Goal: Task Accomplishment & Management: Manage account settings

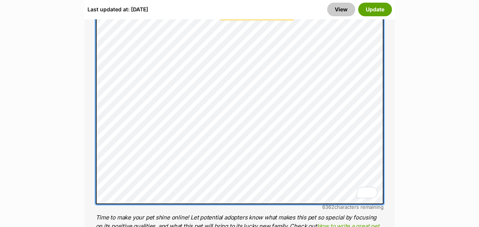
scroll to position [765, 0]
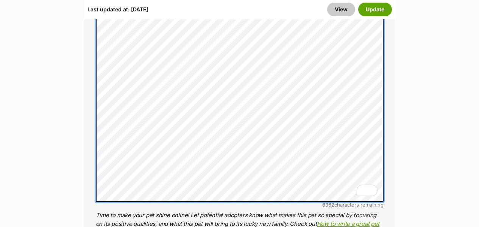
click at [87, 167] on div "About This Pet Name Henlo there, it looks like you might be using the pet name …" at bounding box center [239, 129] width 311 height 681
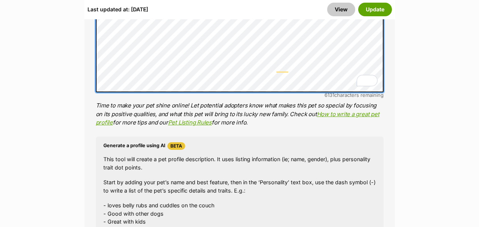
scroll to position [915, 0]
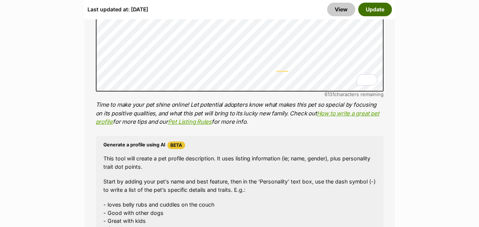
click at [375, 11] on button "Update" at bounding box center [375, 10] width 34 height 14
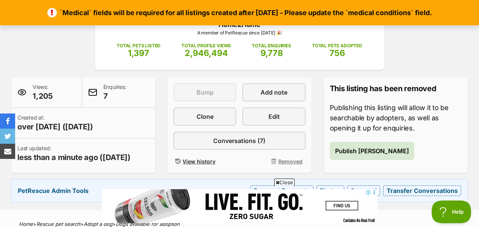
scroll to position [99, 0]
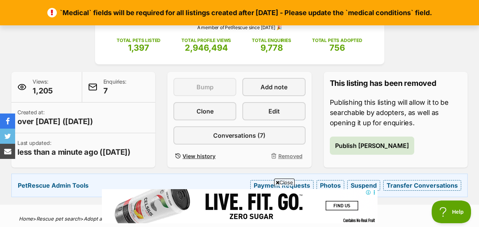
click at [280, 184] on span "Close" at bounding box center [284, 183] width 20 height 8
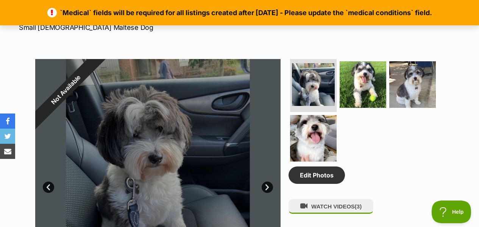
scroll to position [350, 0]
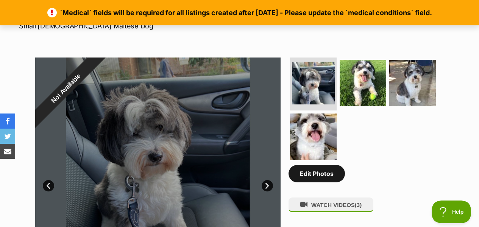
click at [315, 183] on link "Edit Photos" at bounding box center [317, 173] width 56 height 17
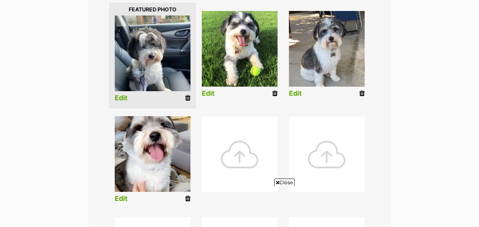
click at [234, 151] on div at bounding box center [240, 155] width 76 height 76
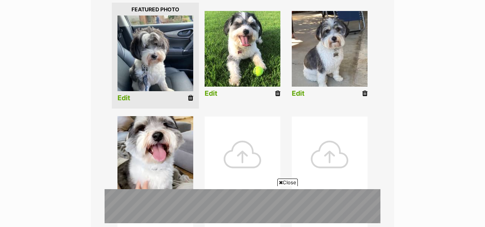
click at [278, 187] on div "Close" at bounding box center [243, 207] width 276 height 42
click at [287, 184] on span "Close" at bounding box center [287, 183] width 20 height 8
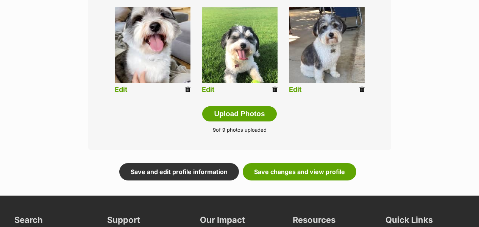
scroll to position [406, 0]
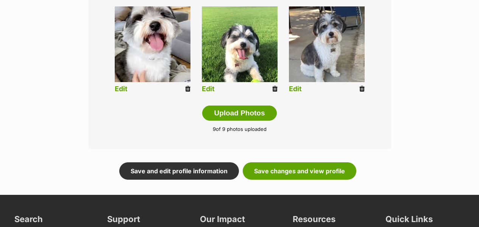
click at [189, 90] on icon at bounding box center [187, 89] width 5 height 7
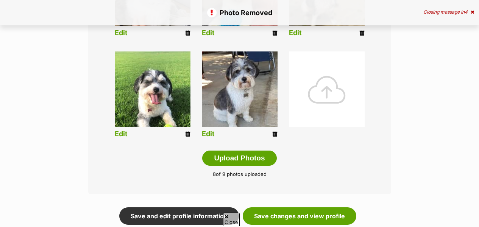
scroll to position [391, 0]
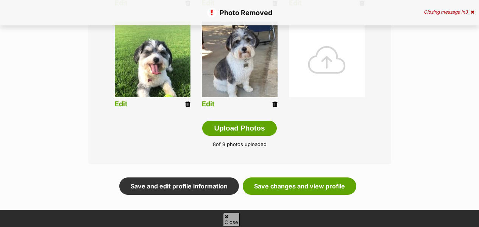
click at [188, 105] on icon at bounding box center [187, 104] width 5 height 7
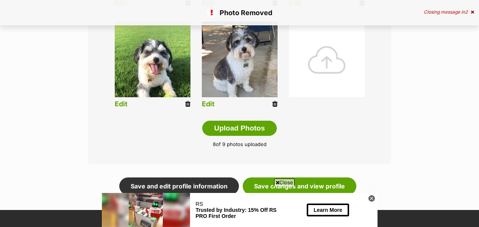
scroll to position [0, 0]
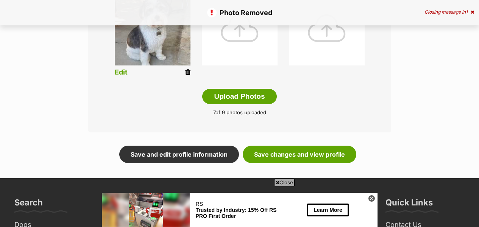
scroll to position [418, 0]
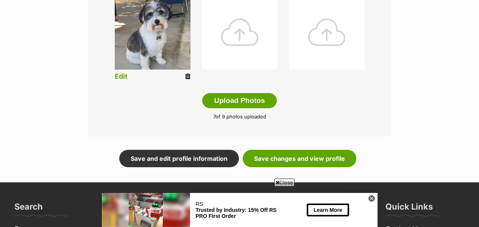
click at [187, 77] on icon at bounding box center [187, 76] width 5 height 7
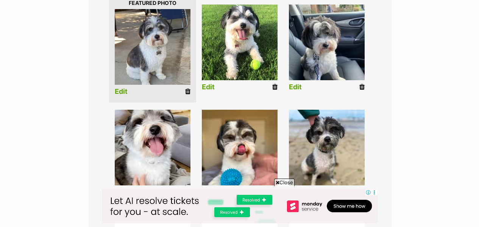
click at [122, 88] on link "Edit" at bounding box center [121, 92] width 13 height 8
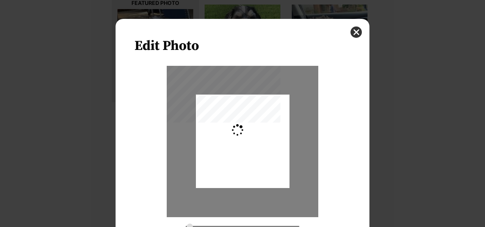
type input "0.2744"
drag, startPoint x: 245, startPoint y: 152, endPoint x: 245, endPoint y: 156, distance: 4.2
click at [245, 156] on div "Dialog Window - Close (Press escape to close)" at bounding box center [243, 145] width 94 height 112
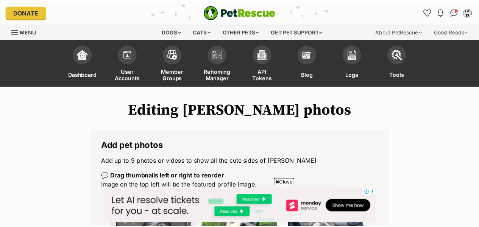
scroll to position [201, 0]
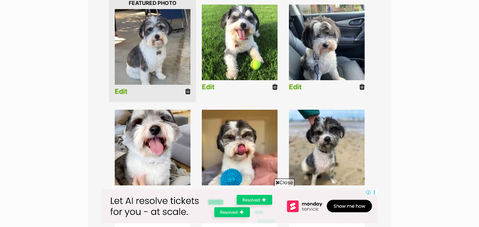
click at [121, 92] on link "Edit" at bounding box center [121, 92] width 13 height 8
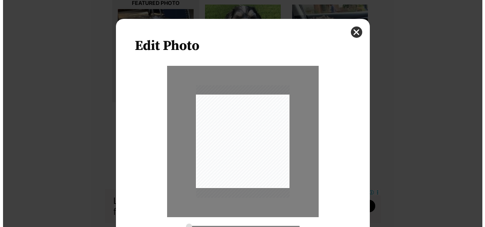
scroll to position [0, 0]
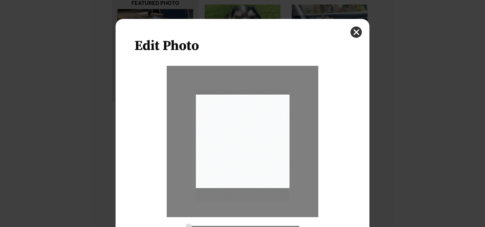
drag, startPoint x: 263, startPoint y: 131, endPoint x: 263, endPoint y: 136, distance: 4.2
click at [263, 136] on div "Dialog Window - Close (Press escape to close)" at bounding box center [243, 145] width 94 height 112
click at [264, 136] on div "Dialog Window - Close (Press escape to close)" at bounding box center [242, 143] width 94 height 112
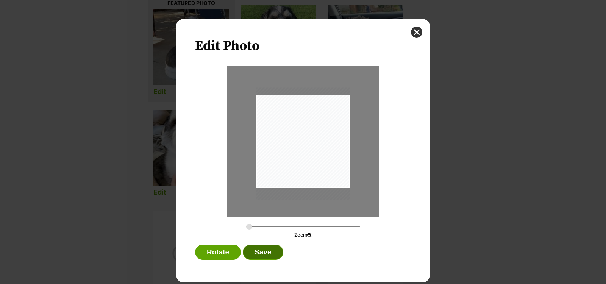
click at [263, 227] on button "Save" at bounding box center [263, 252] width 40 height 15
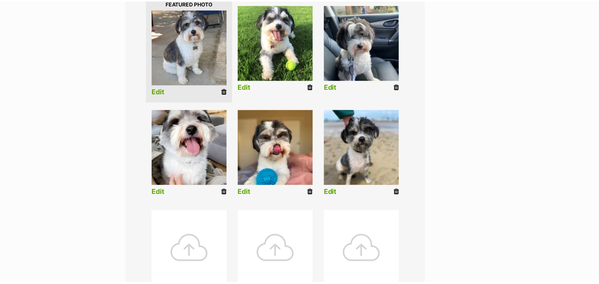
scroll to position [201, 0]
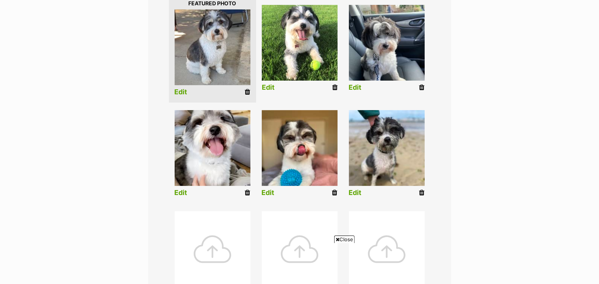
click at [270, 87] on link "Edit" at bounding box center [268, 88] width 13 height 8
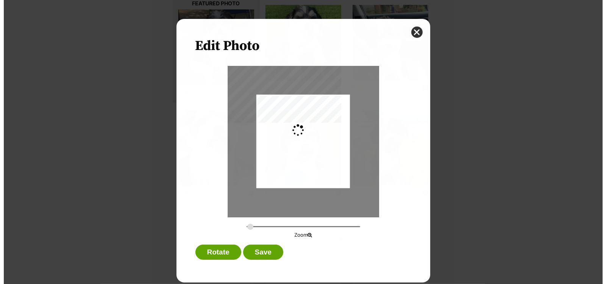
scroll to position [0, 0]
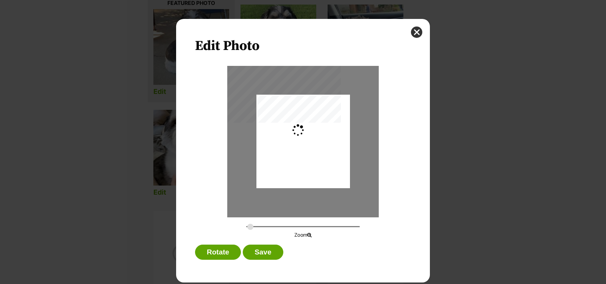
type input "0.2744"
click at [318, 160] on div "Dialog Window - Close (Press escape to close)" at bounding box center [303, 157] width 94 height 166
click at [270, 227] on button "Save" at bounding box center [263, 252] width 40 height 15
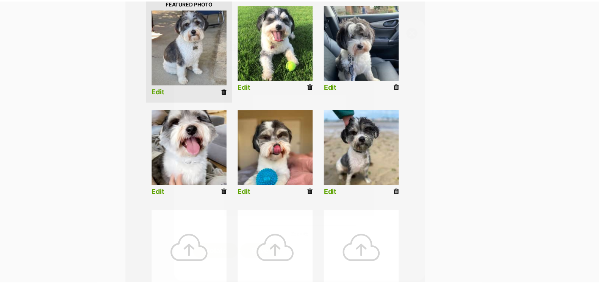
scroll to position [201, 0]
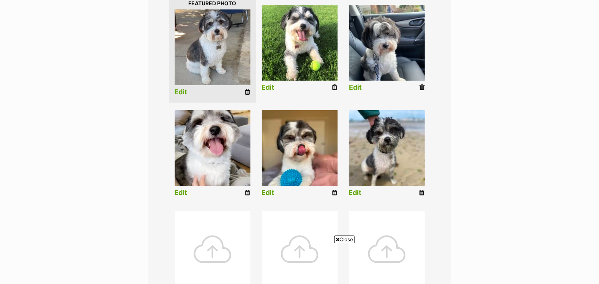
click at [355, 87] on link "Edit" at bounding box center [355, 88] width 13 height 8
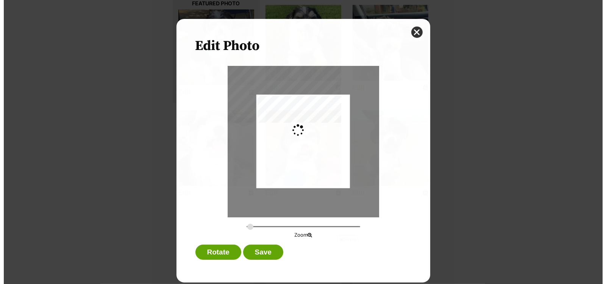
scroll to position [0, 0]
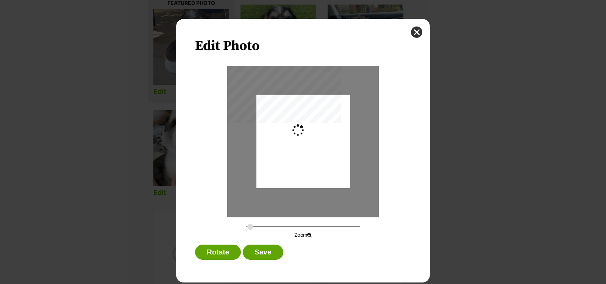
type input "0.2744"
click at [267, 227] on button "Save" at bounding box center [263, 252] width 40 height 15
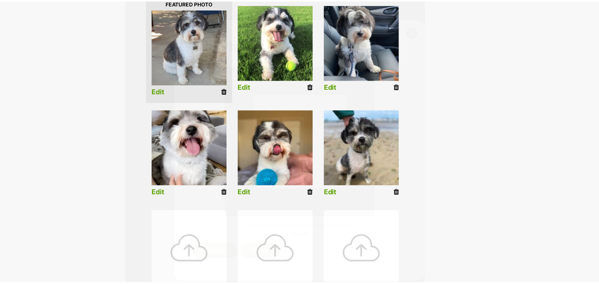
scroll to position [201, 0]
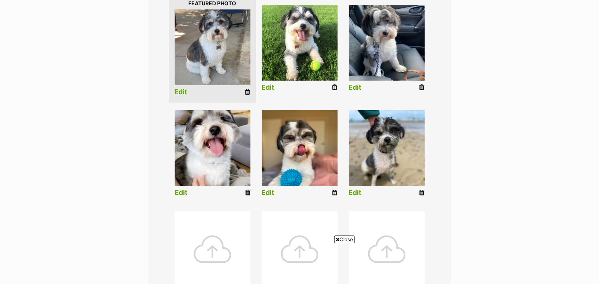
click at [184, 191] on link "Edit" at bounding box center [181, 193] width 13 height 8
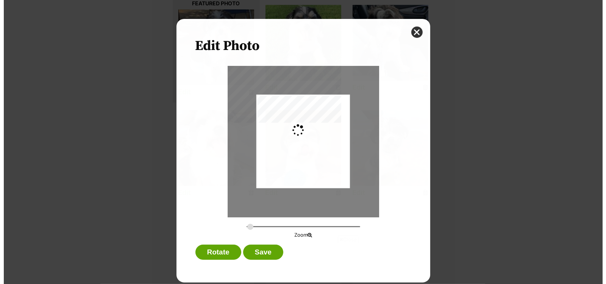
scroll to position [0, 0]
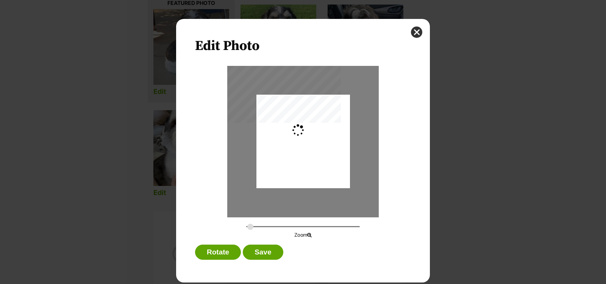
type input "0.2744"
drag, startPoint x: 313, startPoint y: 105, endPoint x: 314, endPoint y: 139, distance: 33.3
click at [314, 139] on div "Dialog Window - Close (Press escape to close)" at bounding box center [303, 175] width 94 height 186
click at [418, 31] on button "close" at bounding box center [416, 32] width 11 height 11
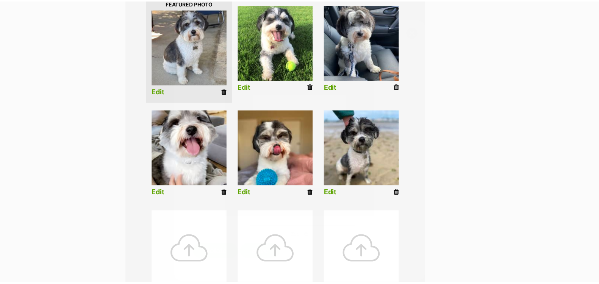
scroll to position [201, 0]
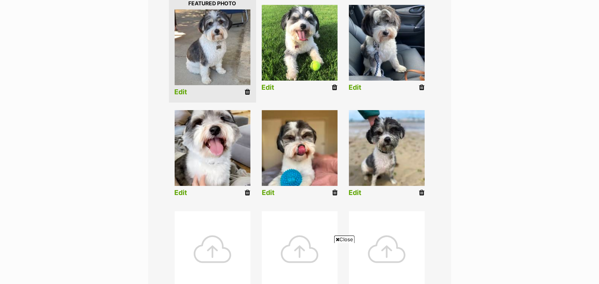
click at [270, 194] on link "Edit" at bounding box center [268, 193] width 13 height 8
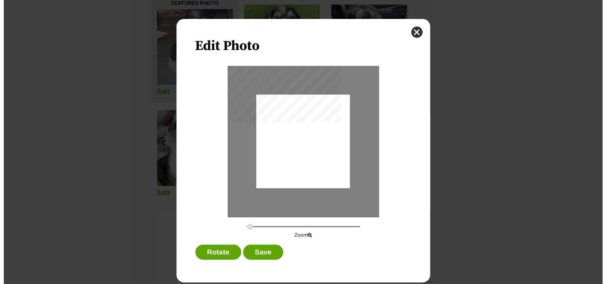
scroll to position [0, 0]
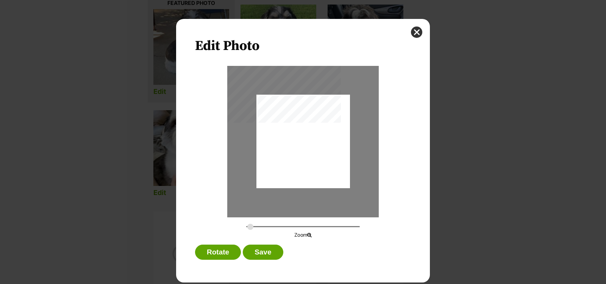
type input "0.2744"
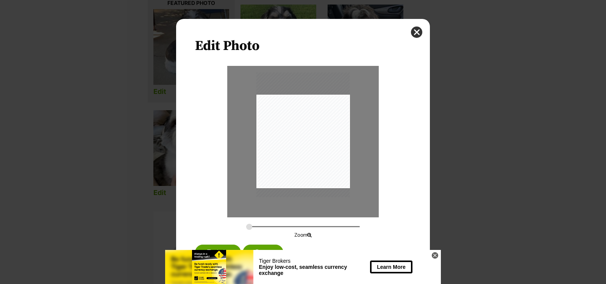
drag, startPoint x: 330, startPoint y: 124, endPoint x: 330, endPoint y: 117, distance: 6.8
click at [330, 117] on div "Dialog Window - Close (Press escape to close)" at bounding box center [303, 134] width 94 height 125
drag, startPoint x: 331, startPoint y: 153, endPoint x: 329, endPoint y: 176, distance: 23.3
click at [329, 176] on div "Dialog Window - Close (Press escape to close)" at bounding box center [303, 157] width 94 height 125
click at [417, 35] on button "close" at bounding box center [416, 32] width 11 height 11
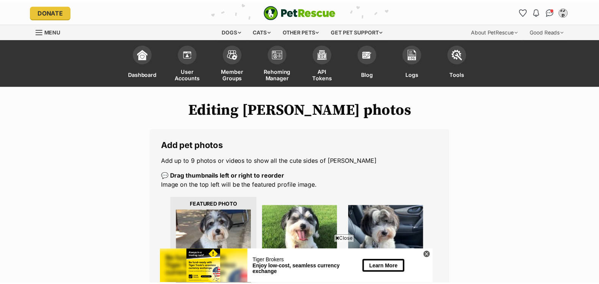
scroll to position [201, 0]
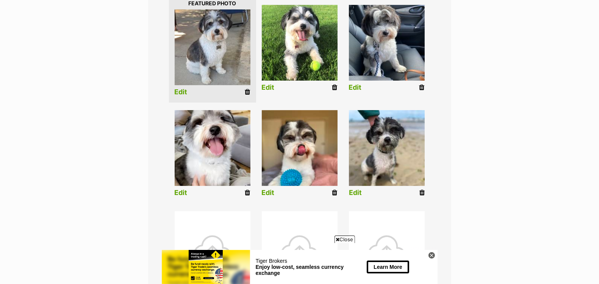
click at [361, 191] on link "Edit" at bounding box center [355, 193] width 13 height 8
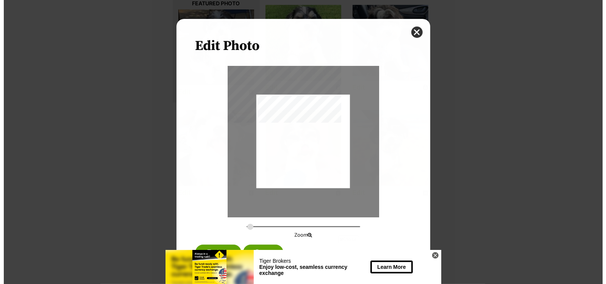
scroll to position [0, 0]
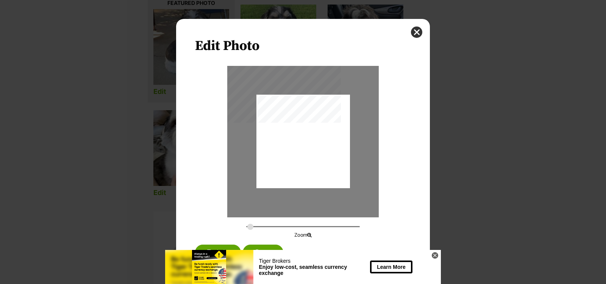
type input "0.2744"
drag, startPoint x: 329, startPoint y: 163, endPoint x: 328, endPoint y: 175, distance: 11.4
click at [328, 175] on div "Dialog Window - Close (Press escape to close)" at bounding box center [303, 152] width 94 height 125
click at [273, 227] on button "Save" at bounding box center [263, 252] width 40 height 15
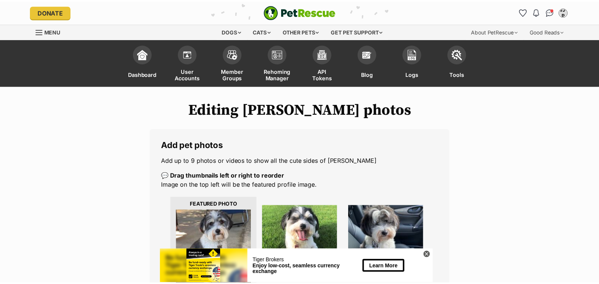
scroll to position [201, 0]
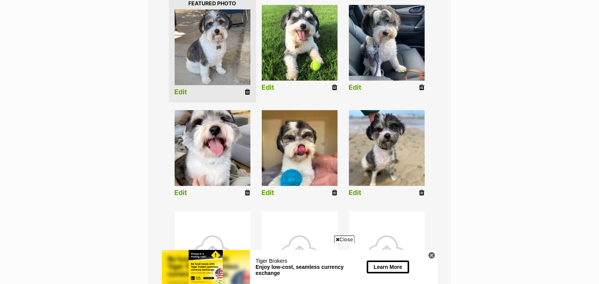
click at [341, 227] on span "Close" at bounding box center [344, 240] width 20 height 8
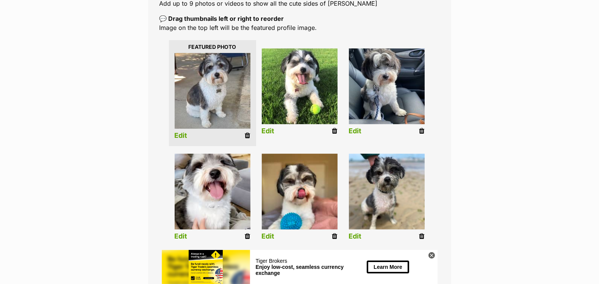
scroll to position [156, 0]
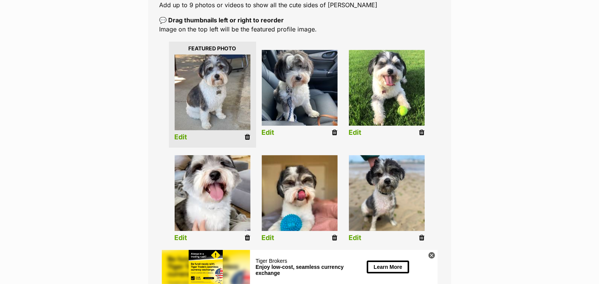
click at [245, 80] on img at bounding box center [213, 93] width 76 height 76
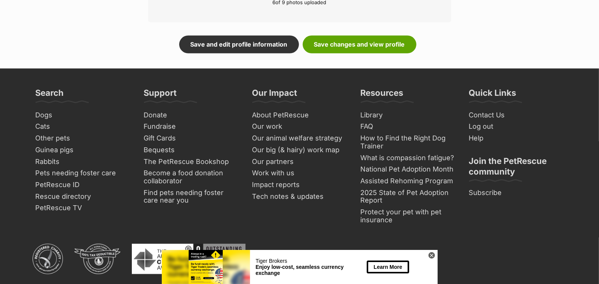
scroll to position [531, 0]
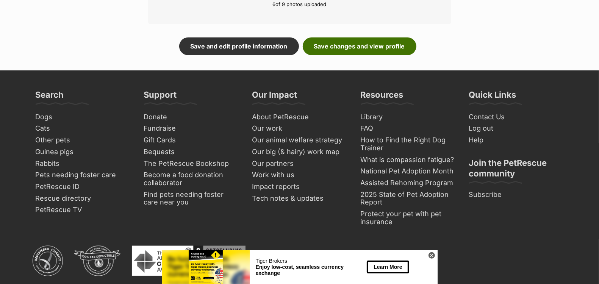
click at [398, 39] on link "Save changes and view profile" at bounding box center [360, 45] width 114 height 17
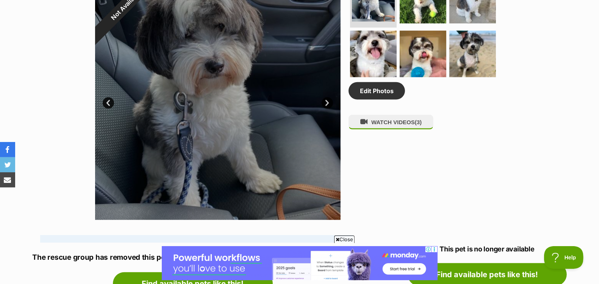
scroll to position [429, 0]
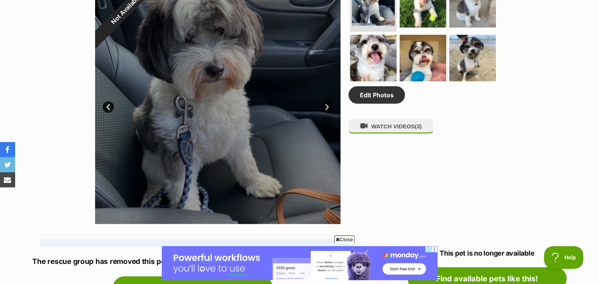
click at [328, 108] on link "Next" at bounding box center [326, 106] width 11 height 11
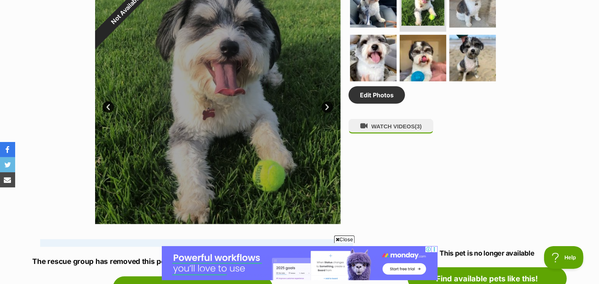
click at [328, 108] on link "Next" at bounding box center [326, 106] width 11 height 11
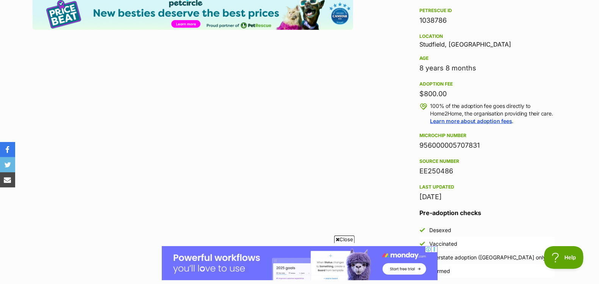
scroll to position [749, 0]
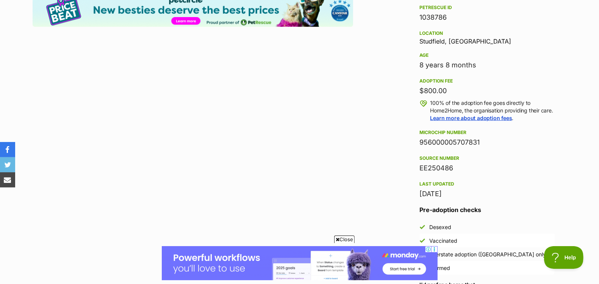
drag, startPoint x: 484, startPoint y: 148, endPoint x: 419, endPoint y: 148, distance: 64.8
click at [420, 148] on div "956000005707831" at bounding box center [487, 142] width 135 height 11
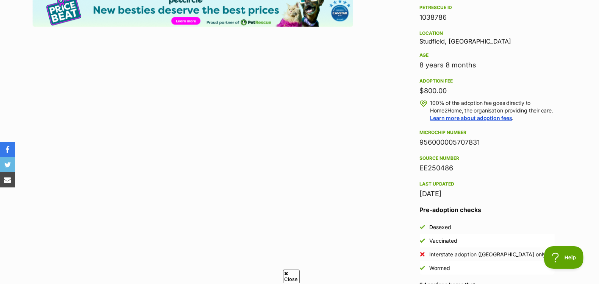
copy div "956000005707831"
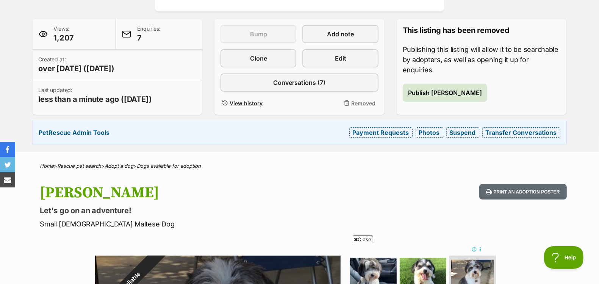
scroll to position [149, 0]
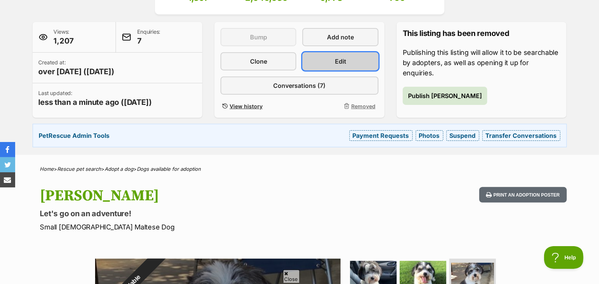
click at [370, 56] on link "Edit" at bounding box center [340, 61] width 76 height 18
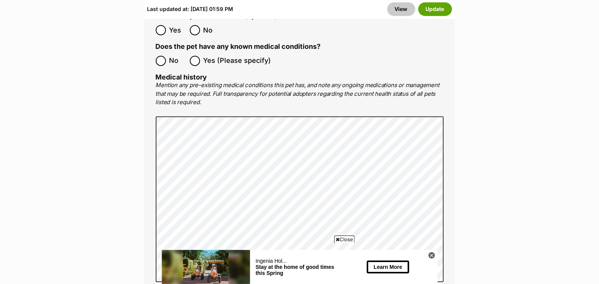
click at [346, 240] on span "Close" at bounding box center [344, 240] width 20 height 8
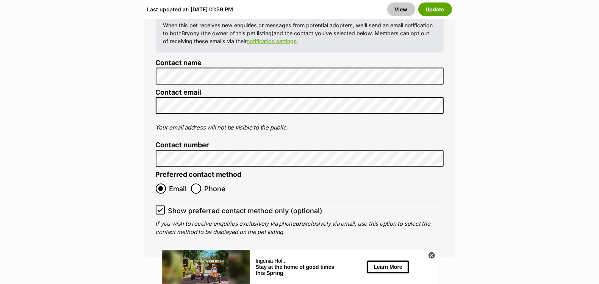
scroll to position [3350, 0]
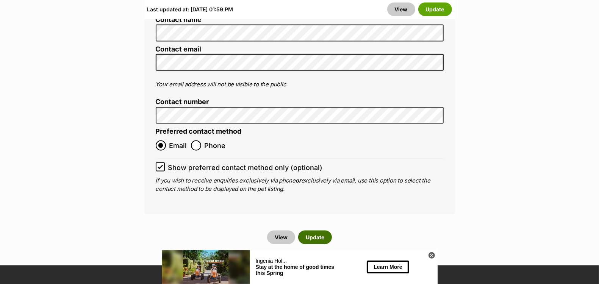
click at [320, 231] on button "Update" at bounding box center [315, 238] width 34 height 14
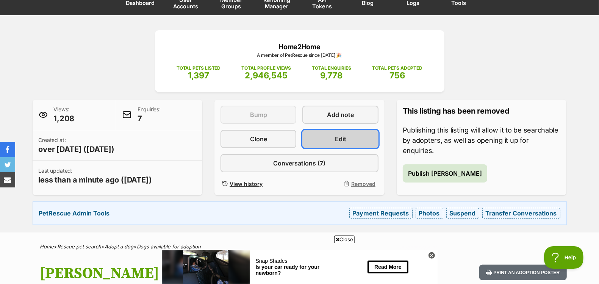
click at [339, 142] on span "Edit" at bounding box center [340, 138] width 11 height 9
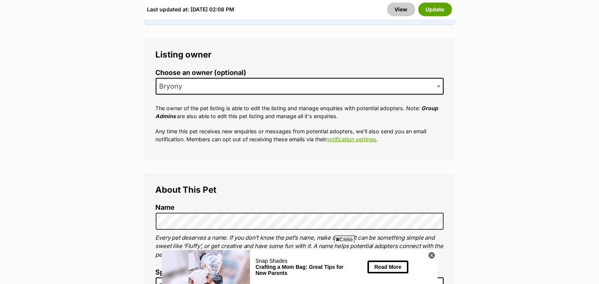
scroll to position [385, 0]
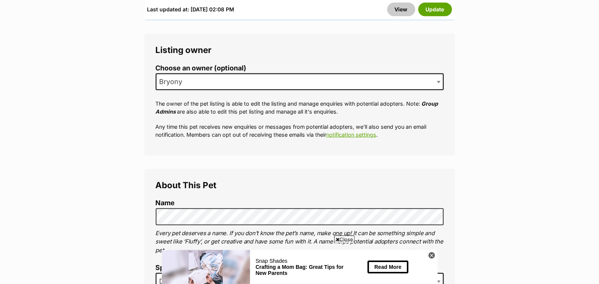
click at [341, 240] on span "Close" at bounding box center [344, 240] width 20 height 8
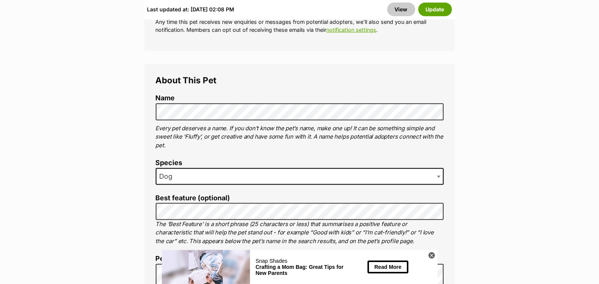
scroll to position [491, 0]
click at [431, 255] on icon at bounding box center [431, 255] width 3 height 3
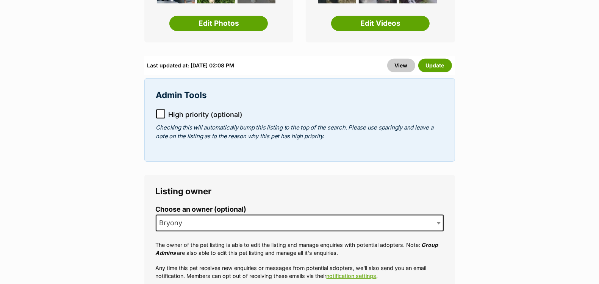
scroll to position [245, 0]
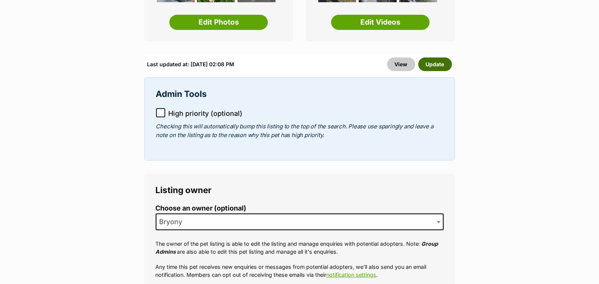
click at [442, 58] on button "Update" at bounding box center [435, 65] width 34 height 14
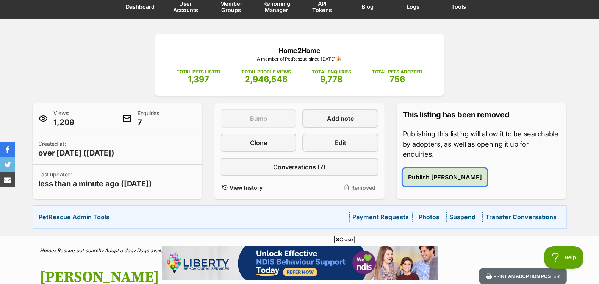
click at [435, 173] on span "Publish [PERSON_NAME]" at bounding box center [445, 177] width 74 height 9
